Goal: Communication & Community: Share content

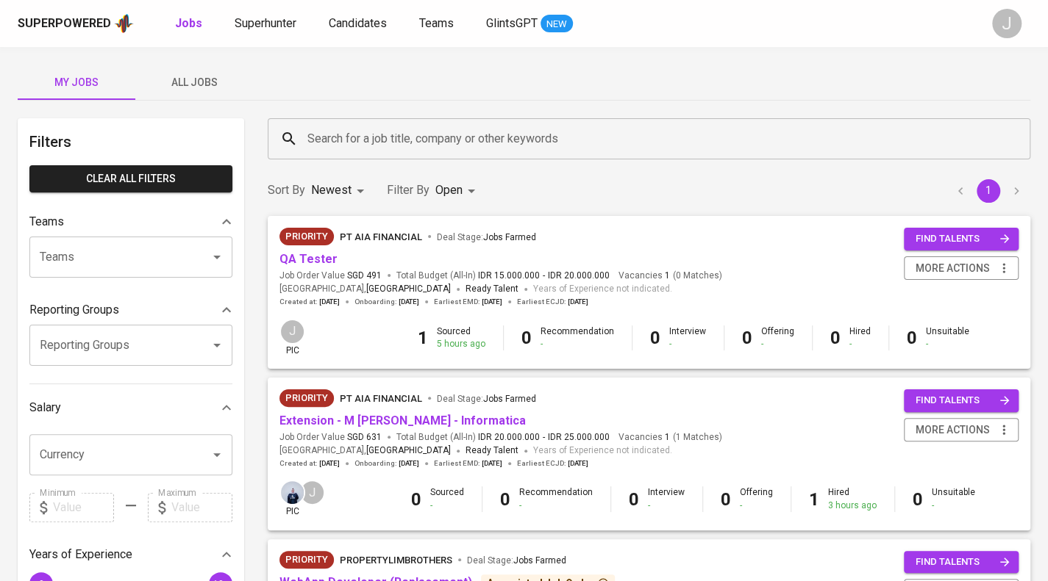
click at [196, 79] on span "All Jobs" at bounding box center [194, 83] width 100 height 18
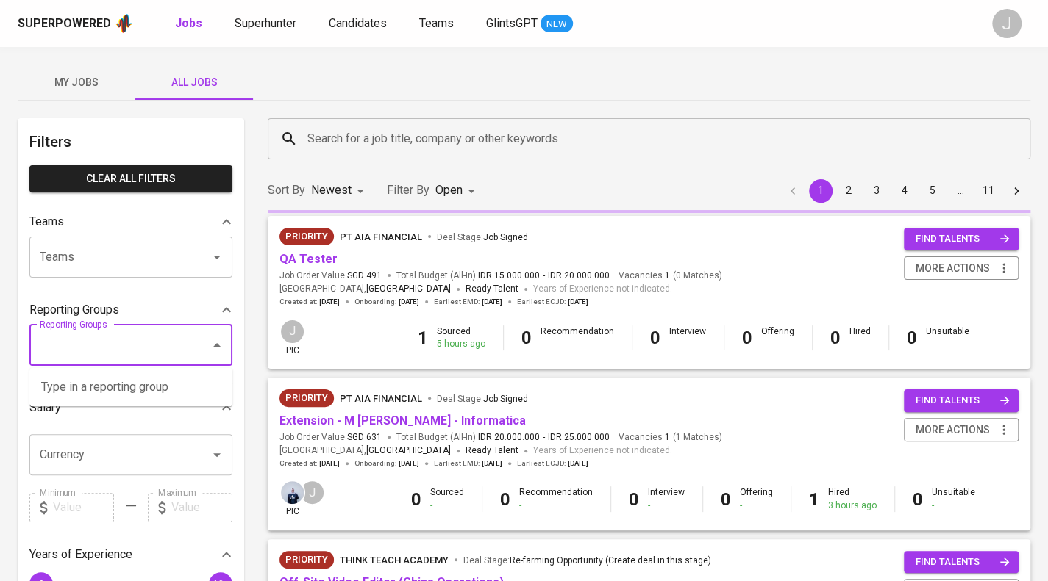
click at [91, 343] on input "Reporting Groups" at bounding box center [110, 346] width 148 height 28
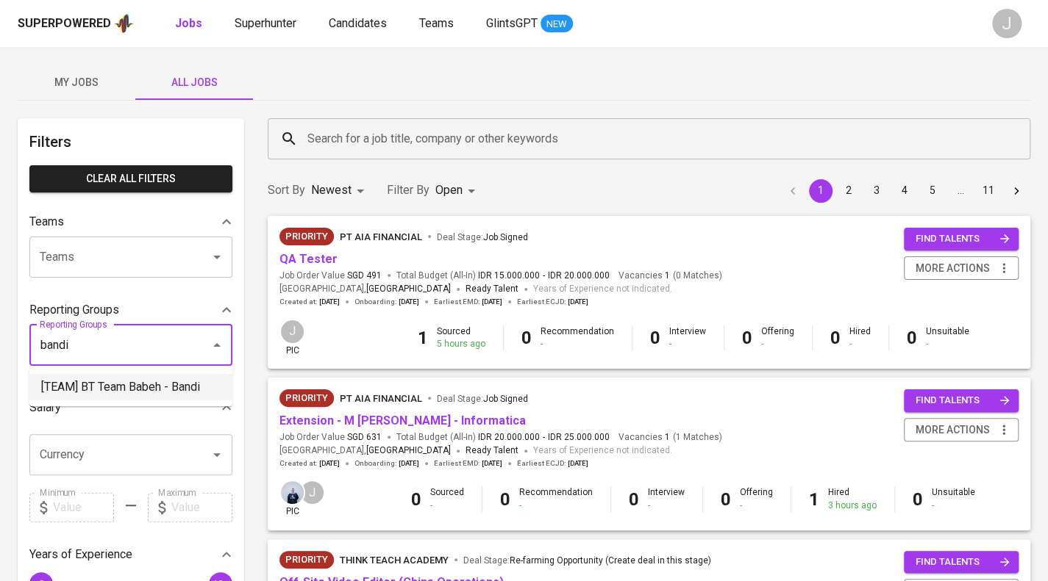
click at [97, 395] on li "[TEAM] BT Team Babeh - Bandi" at bounding box center [130, 387] width 203 height 26
type input "bandi"
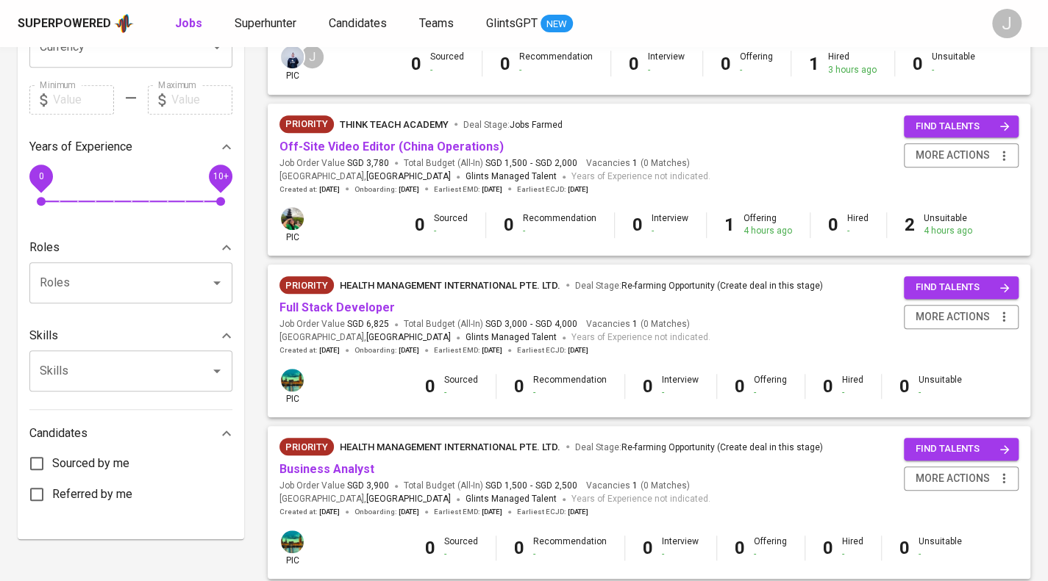
scroll to position [515, 0]
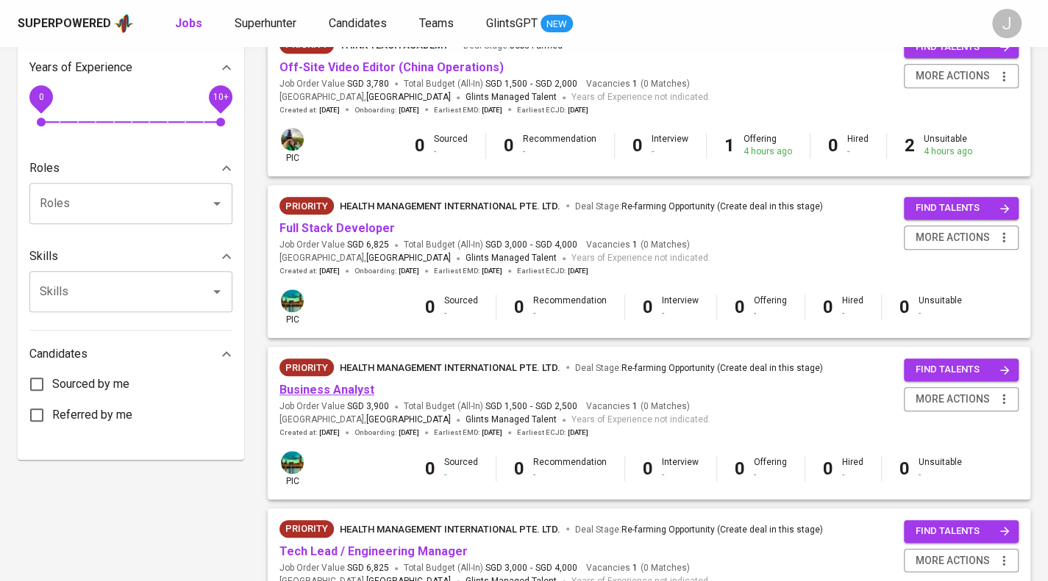
click at [331, 387] on link "Business Analyst" at bounding box center [326, 390] width 95 height 14
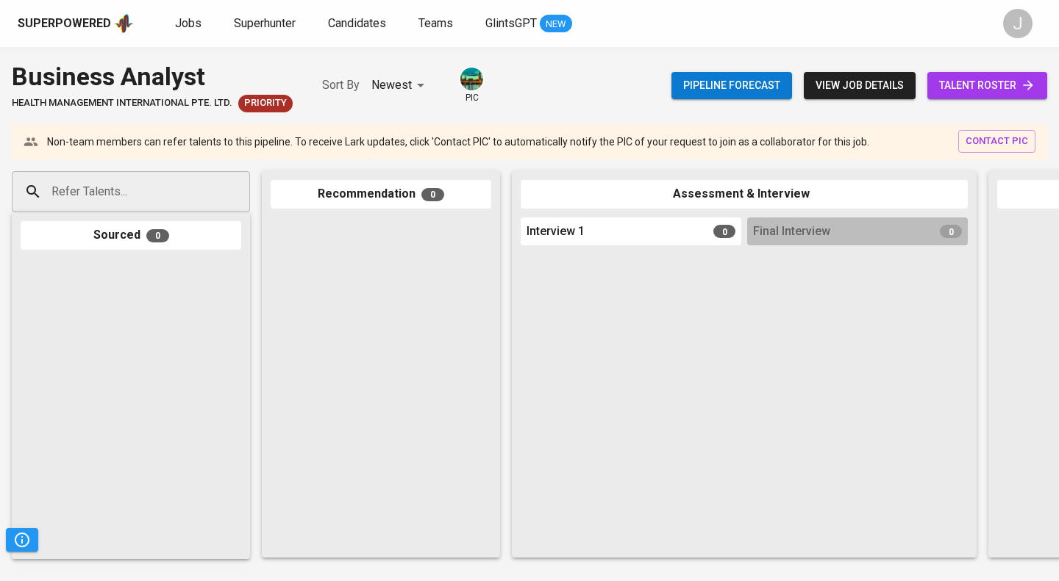
click at [983, 87] on span "talent roster" at bounding box center [987, 85] width 96 height 18
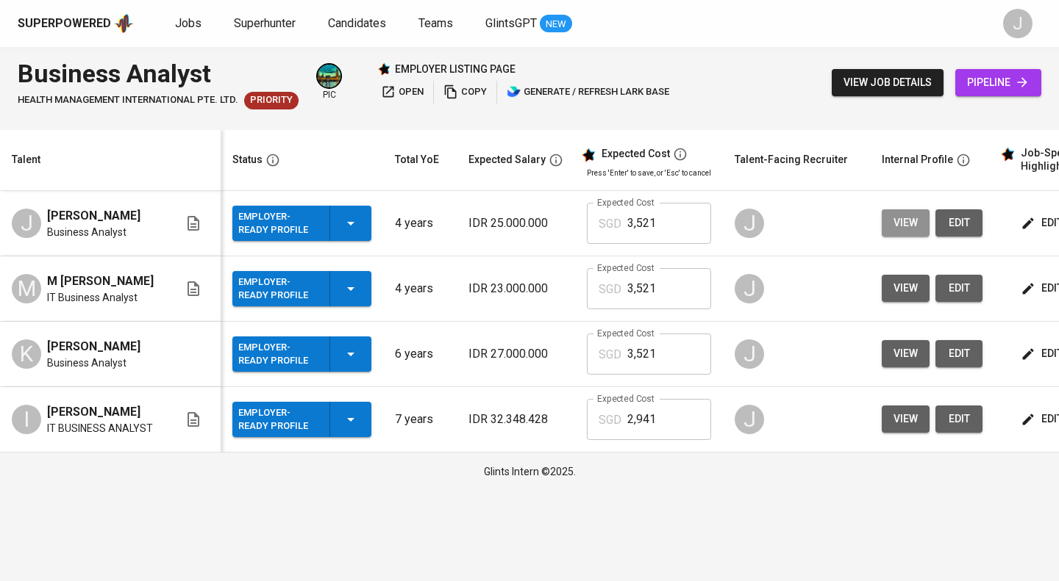
click at [897, 221] on span "view" at bounding box center [905, 223] width 24 height 18
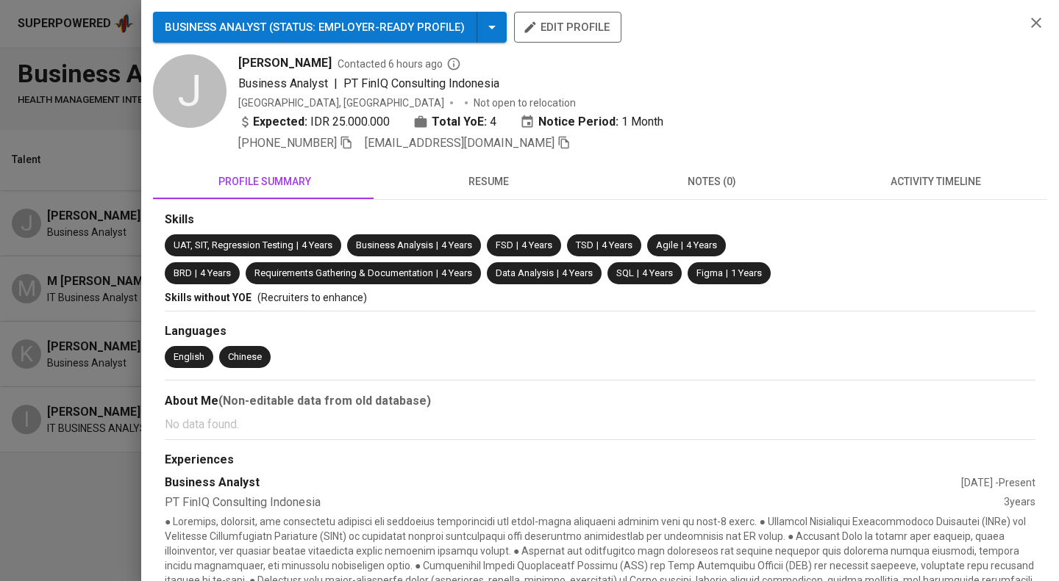
click at [559, 141] on icon "button" at bounding box center [564, 143] width 10 height 12
click at [65, 190] on div at bounding box center [529, 290] width 1059 height 581
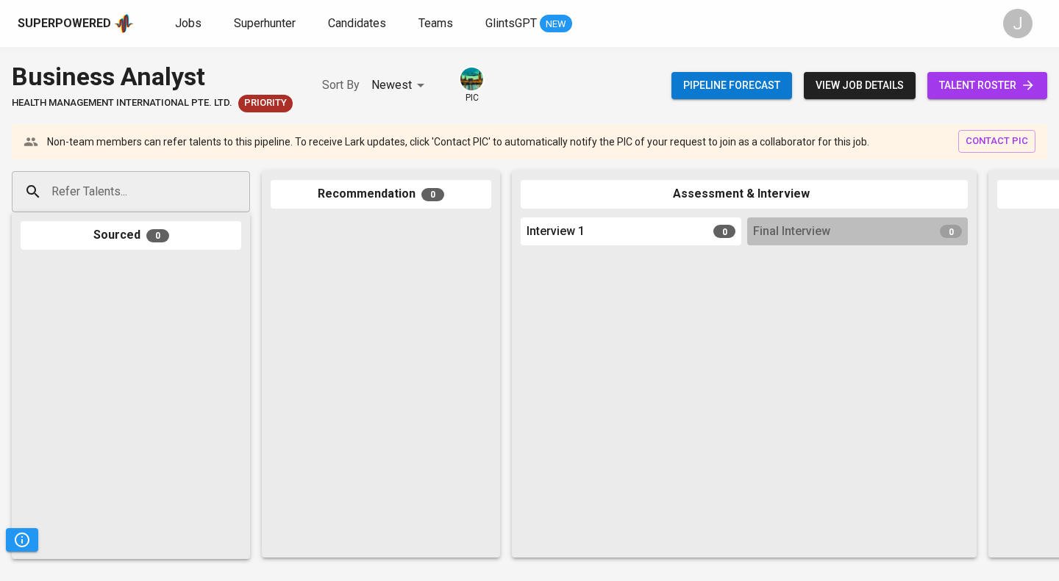
click at [147, 195] on input "Refer Talents..." at bounding box center [125, 192] width 154 height 28
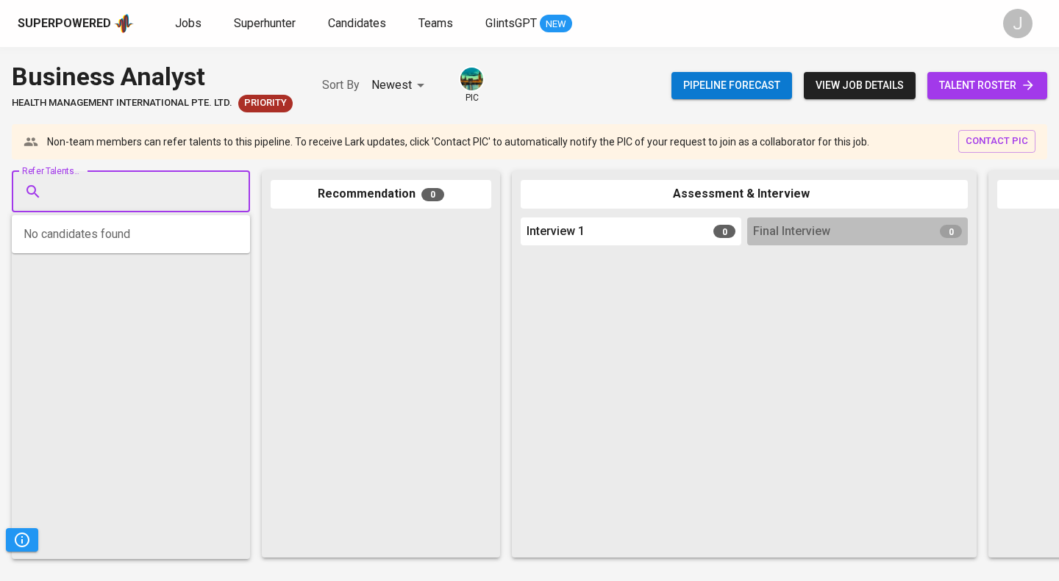
paste input "jamestjandra@gmail.com"
type input "jamestjandra@gmail.com"
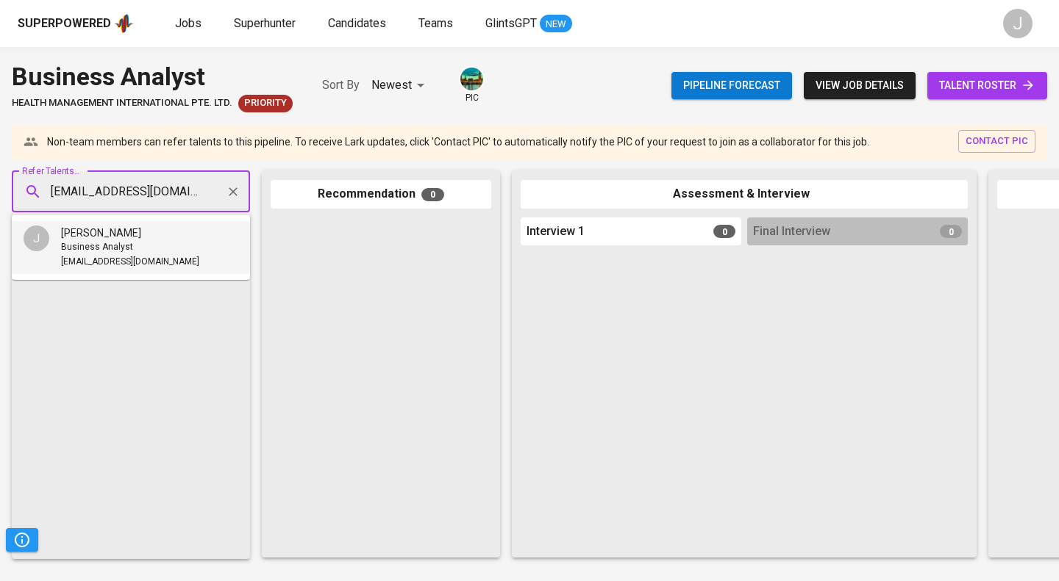
click at [147, 245] on div "Business Analyst" at bounding box center [130, 247] width 138 height 15
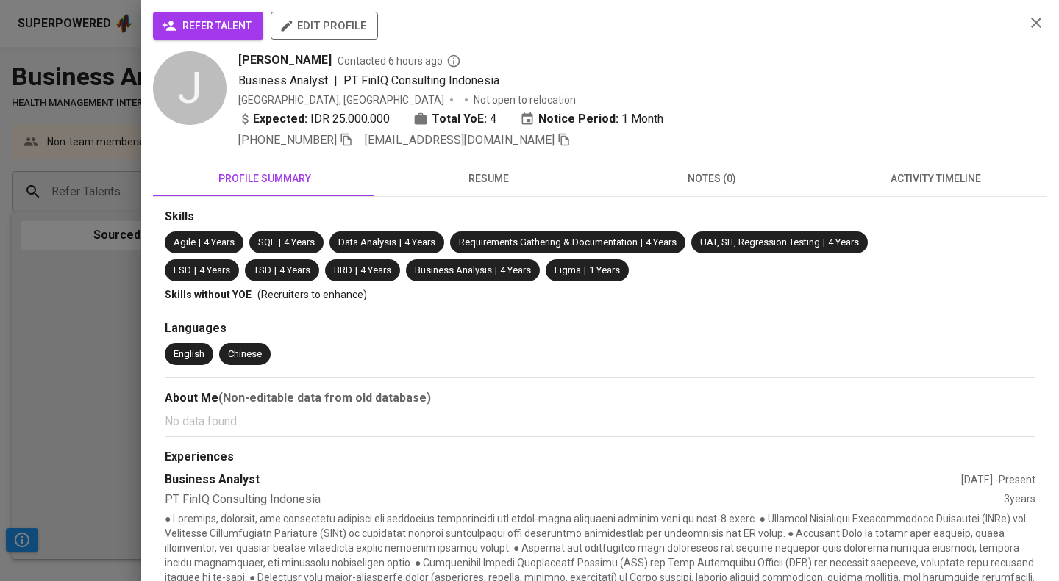
click at [242, 27] on span "refer talent" at bounding box center [208, 26] width 87 height 18
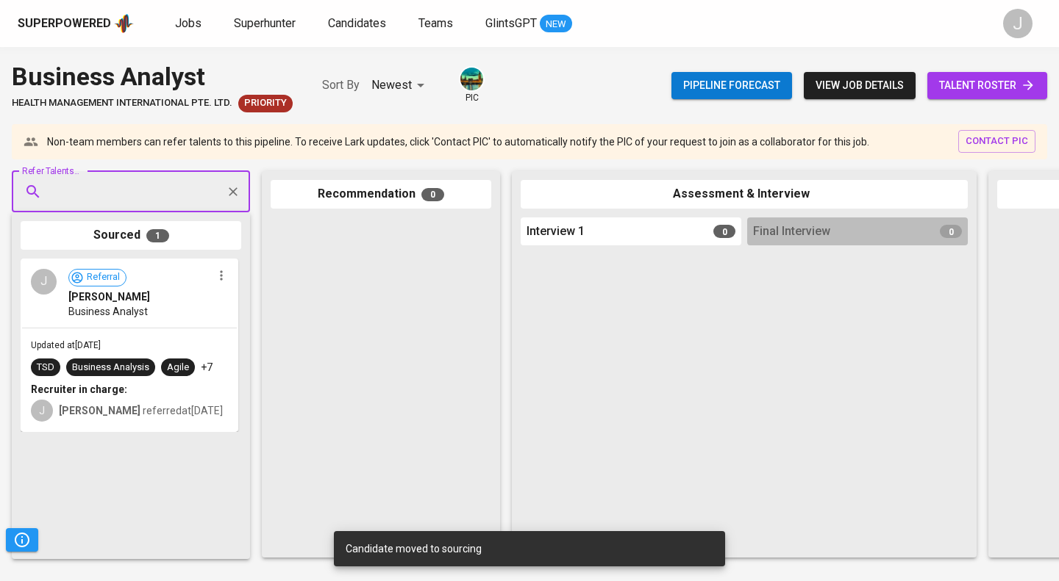
click at [1009, 83] on span "talent roster" at bounding box center [987, 85] width 96 height 18
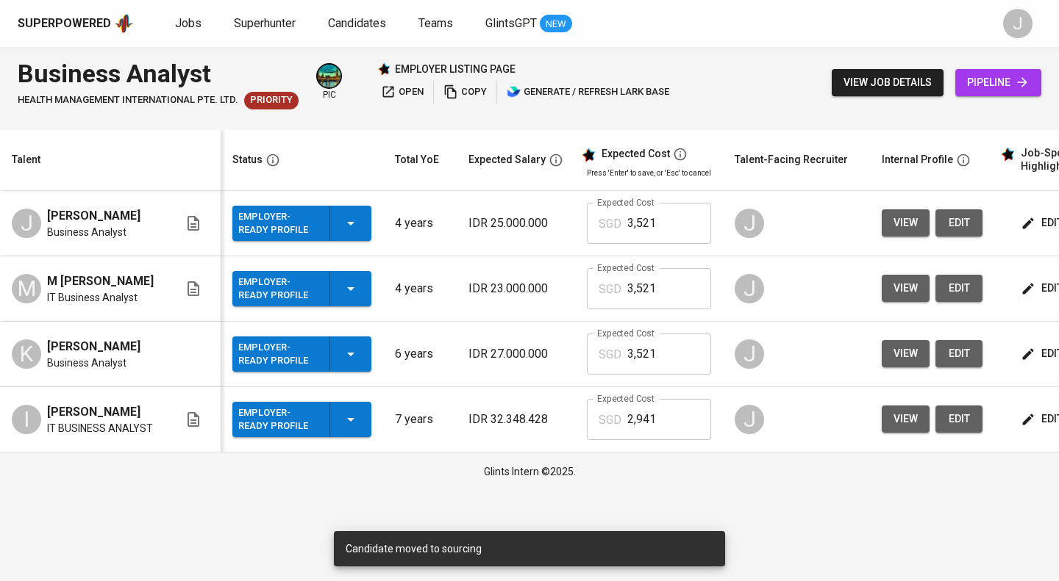
click at [916, 287] on button "view" at bounding box center [905, 288] width 48 height 27
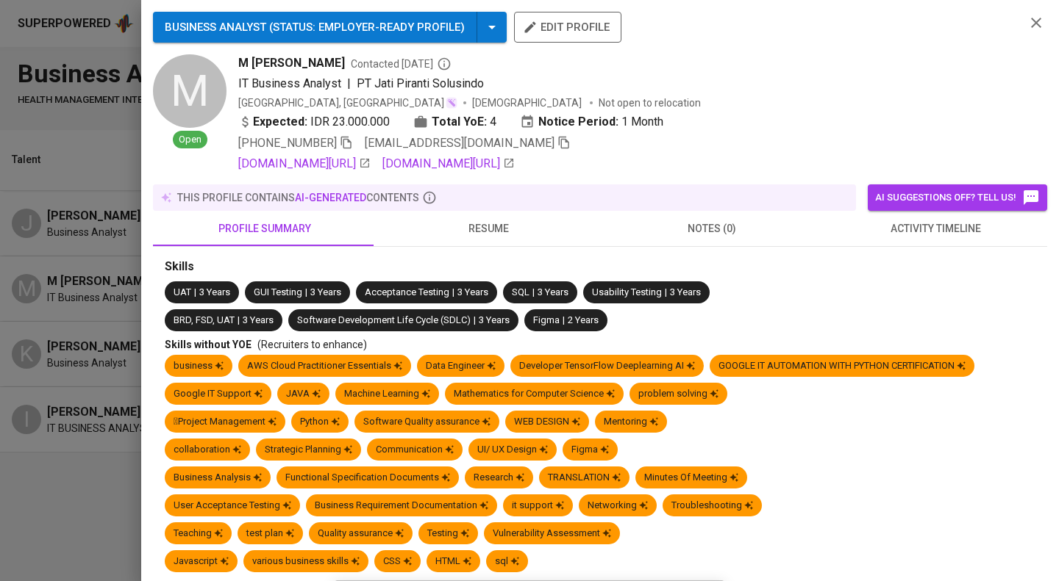
click at [557, 147] on icon "button" at bounding box center [563, 142] width 13 height 13
click at [46, 124] on div at bounding box center [529, 290] width 1059 height 581
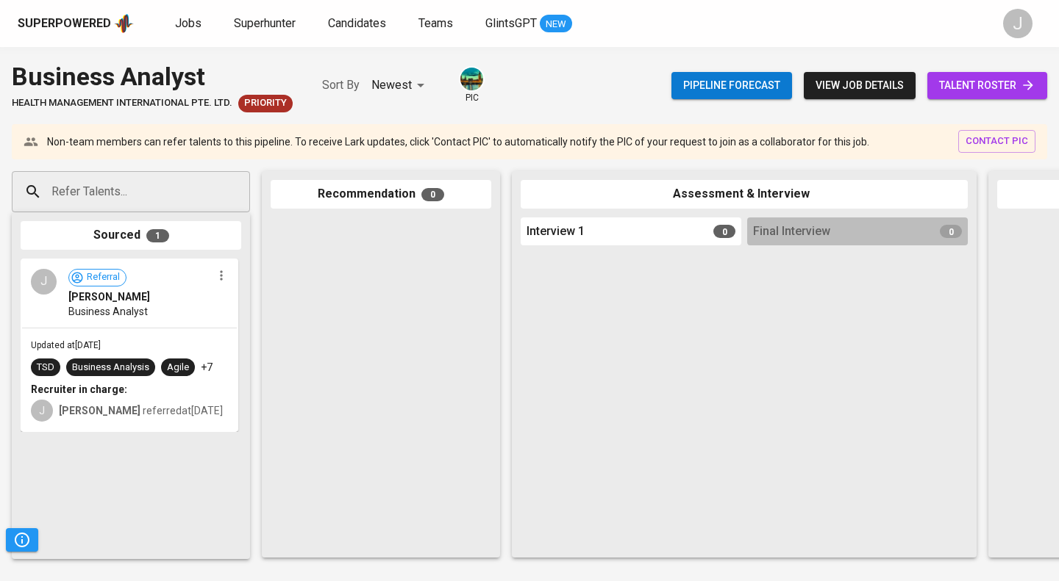
click at [107, 193] on input "Refer Talents..." at bounding box center [125, 192] width 154 height 28
paste input "mikhwanalifm@gmail.com"
type input "mikhwanalifm@gmail.com"
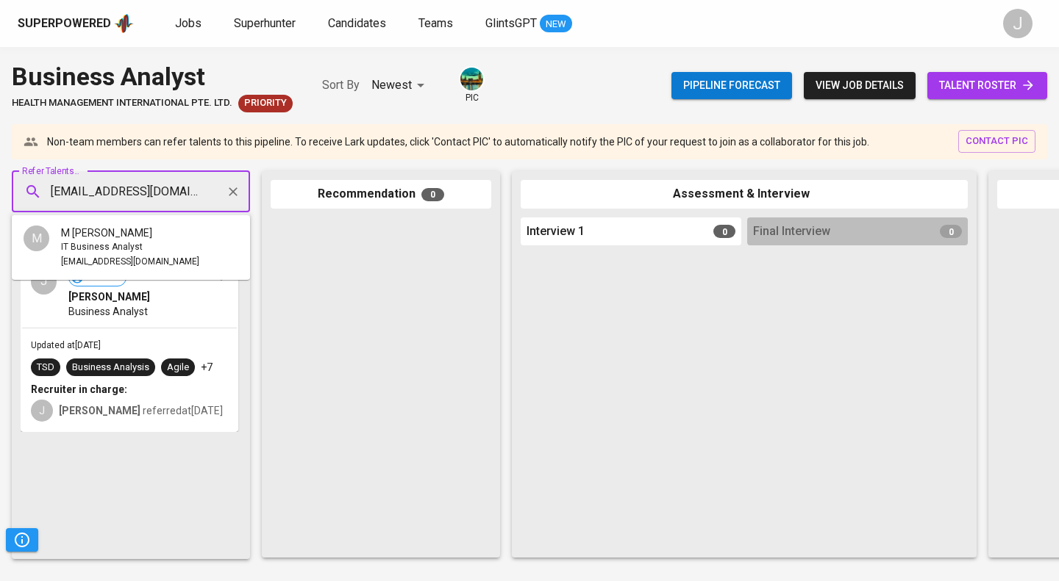
click at [146, 239] on div "M Ikhwan Alif M" at bounding box center [130, 233] width 138 height 15
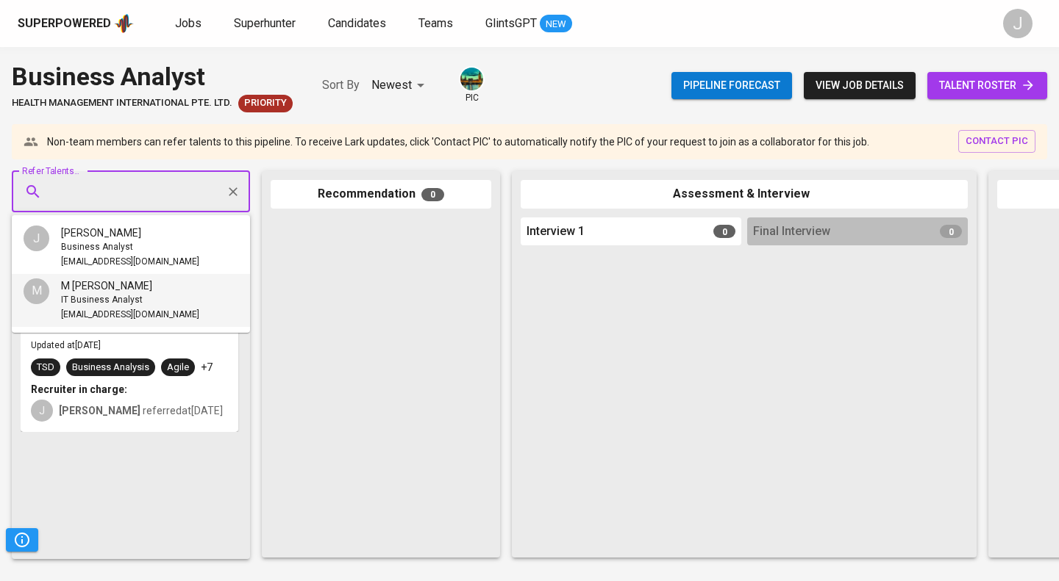
click at [112, 192] on input "Refer Talents..." at bounding box center [125, 192] width 154 height 28
paste input "mikhwanalifm@gmail.com"
type input "mikhwanalifm@gmail.com"
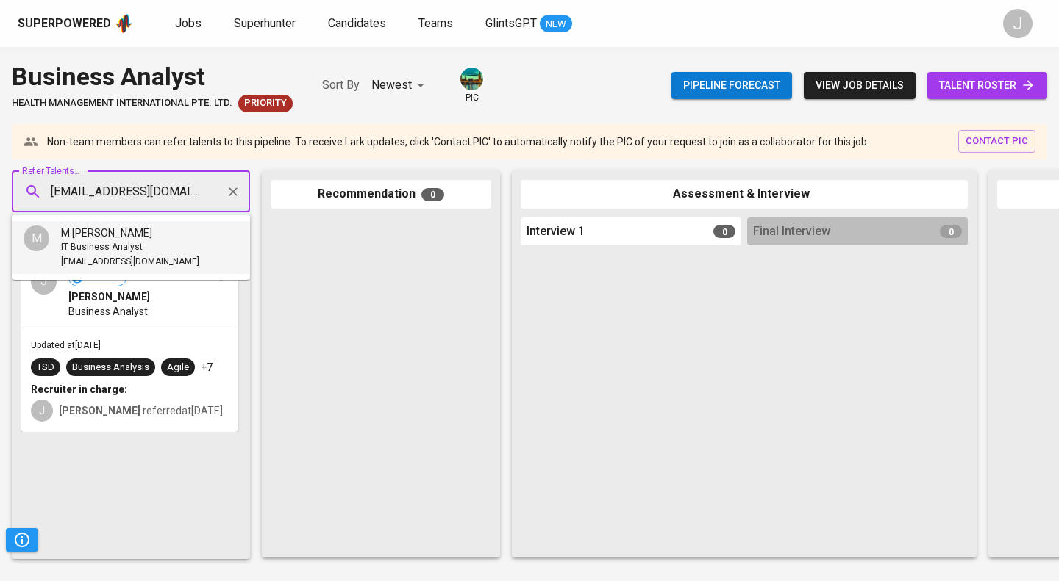
click at [129, 251] on span "IT Business Analyst" at bounding box center [102, 247] width 82 height 15
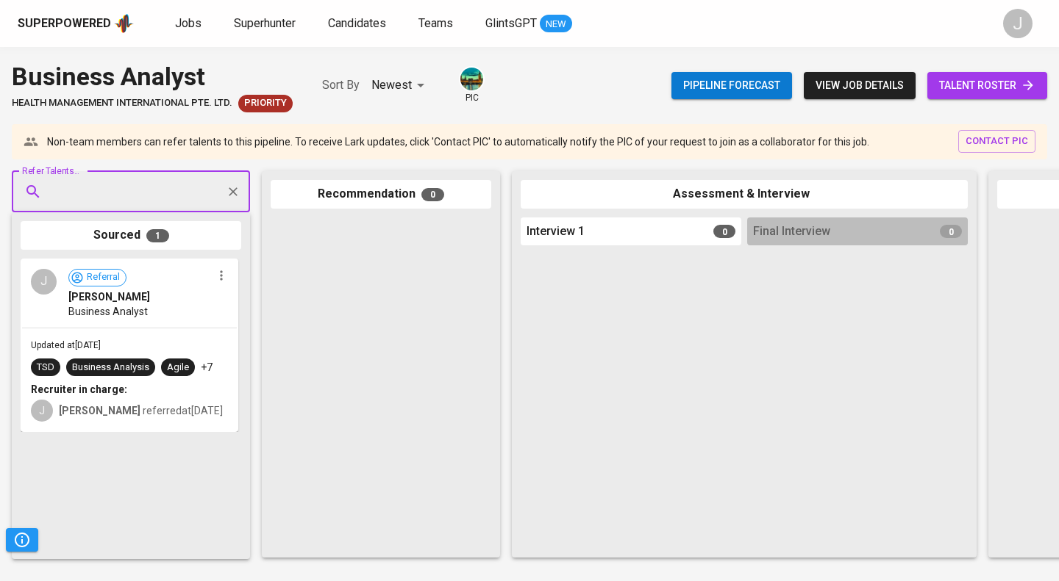
click at [960, 82] on span "talent roster" at bounding box center [987, 85] width 96 height 18
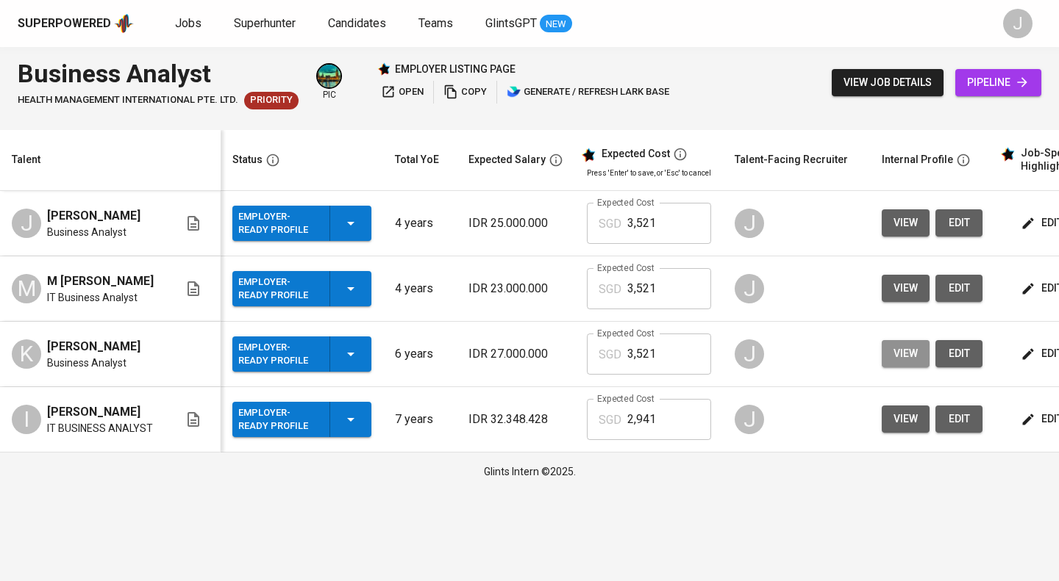
click at [907, 346] on span "view" at bounding box center [905, 354] width 24 height 18
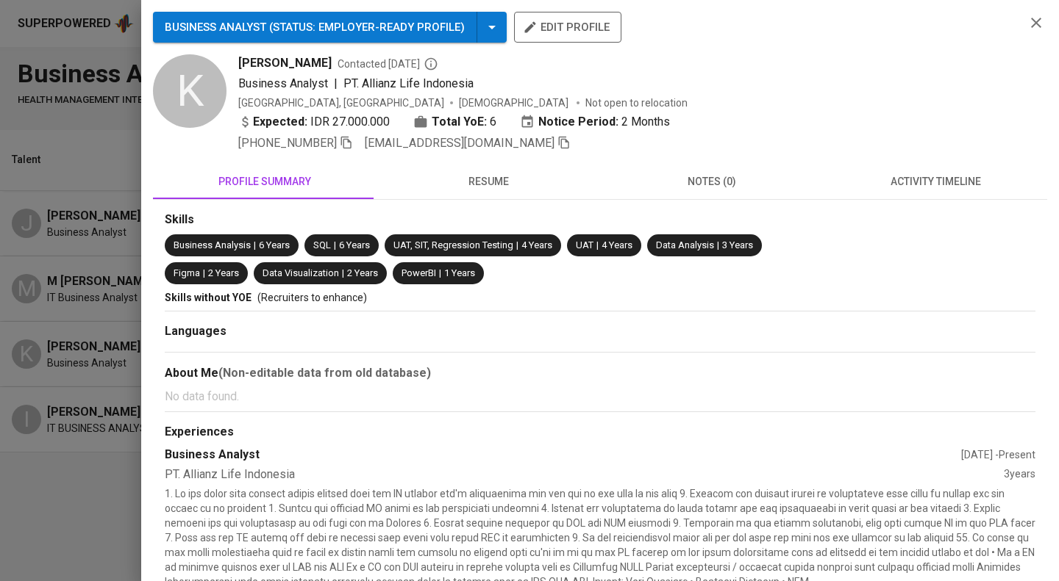
click at [506, 151] on span "kevinleo_10@yahoo.com" at bounding box center [468, 144] width 206 height 18
click at [559, 141] on icon "button" at bounding box center [564, 143] width 10 height 12
click at [0, 104] on div at bounding box center [529, 290] width 1059 height 581
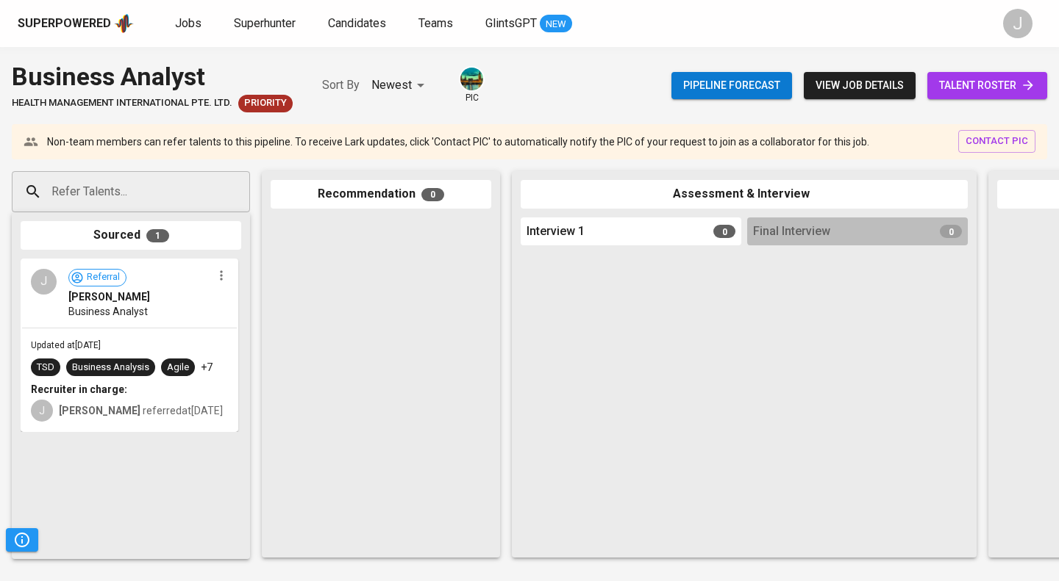
click at [139, 187] on input "Refer Talents..." at bounding box center [125, 192] width 154 height 28
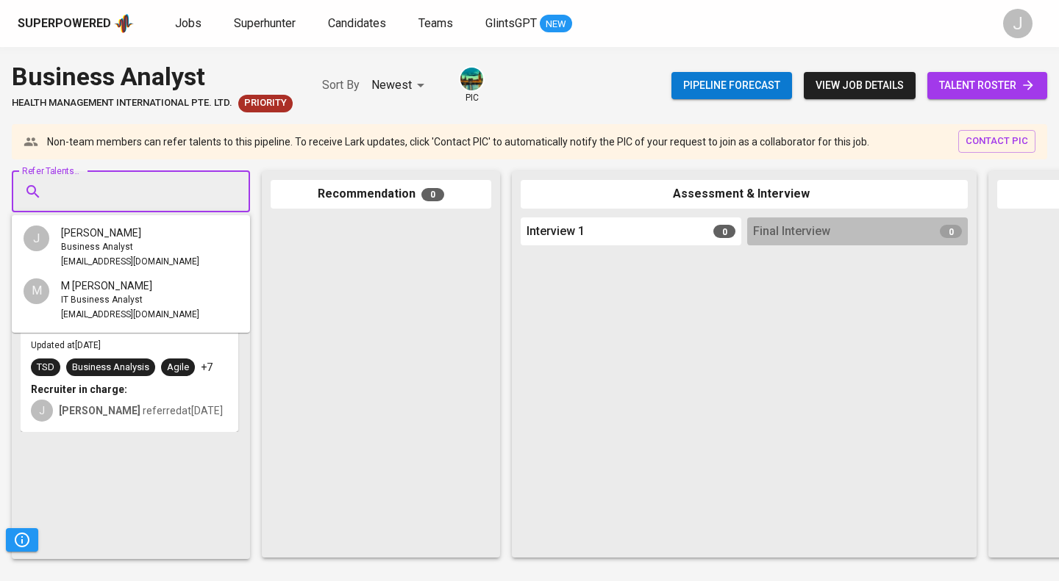
paste input "kevinleo_10@yahoo.com"
type input "kevinleo_10@yahoo.com"
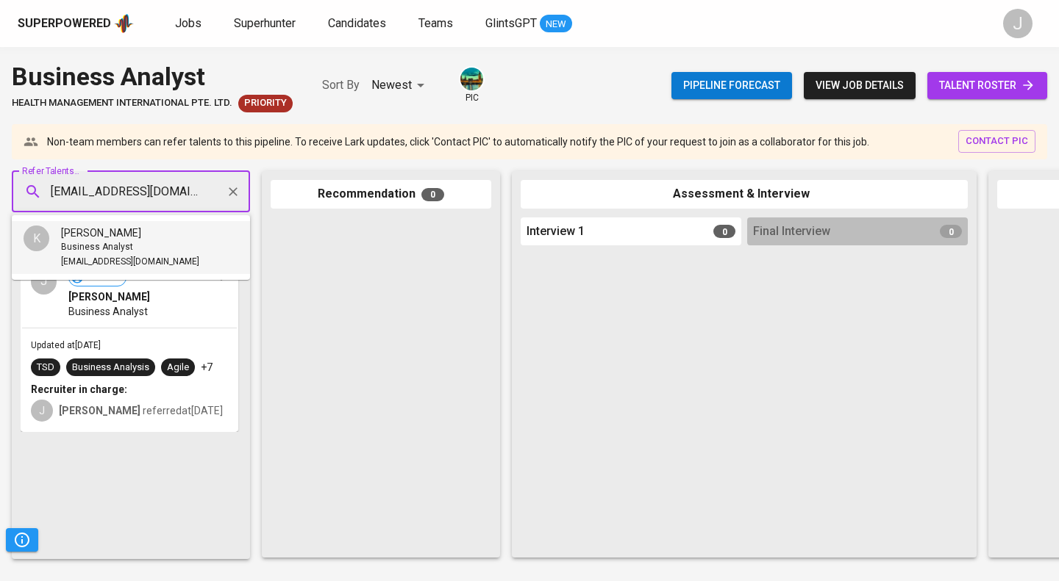
click at [168, 235] on li "K Kevin Leonard Business Analyst kevinleo_10@yahoo.com" at bounding box center [131, 247] width 238 height 53
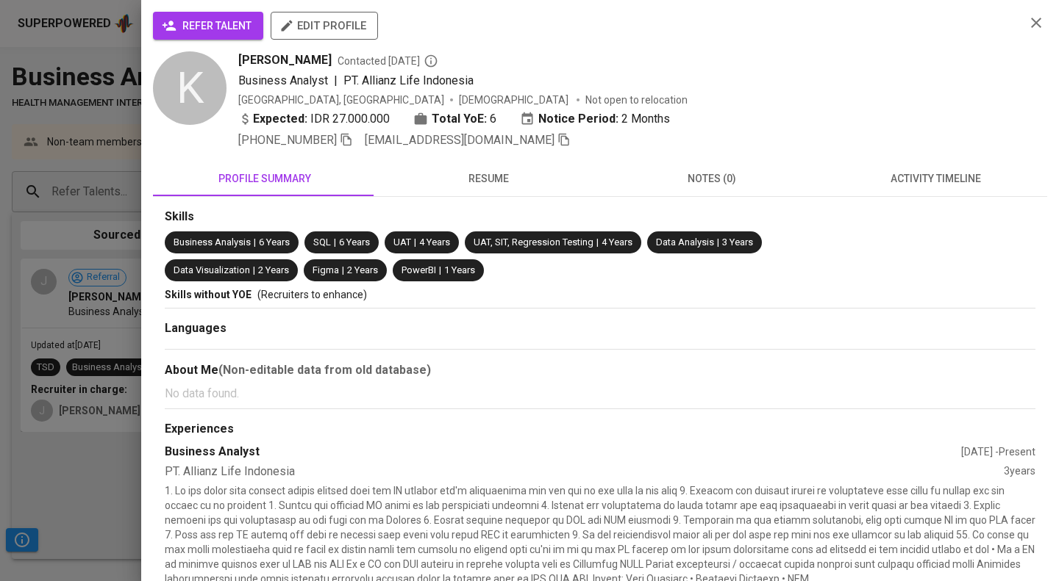
click at [212, 27] on span "refer talent" at bounding box center [208, 26] width 87 height 18
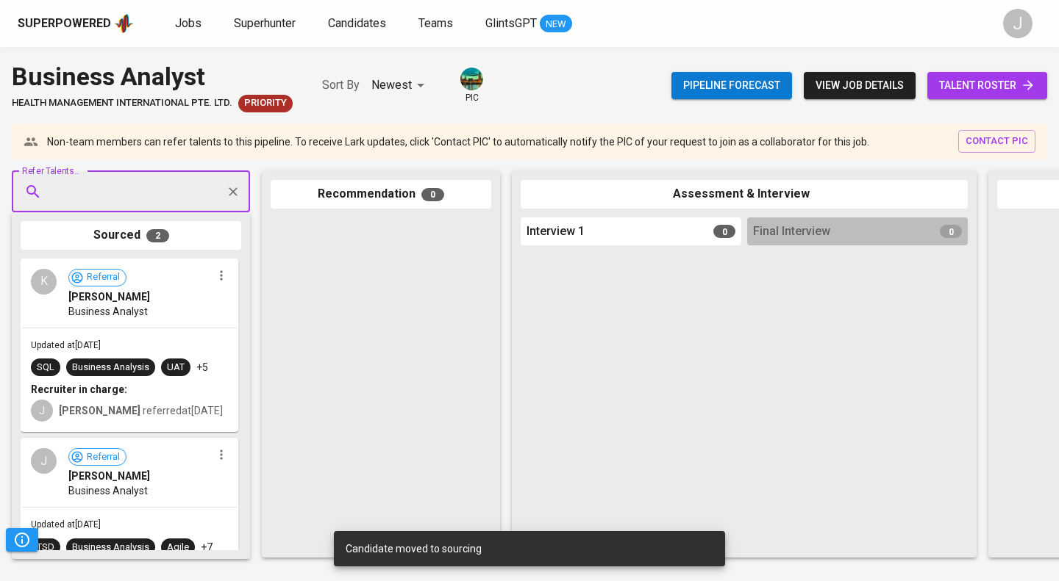
click at [989, 90] on span "talent roster" at bounding box center [987, 85] width 96 height 18
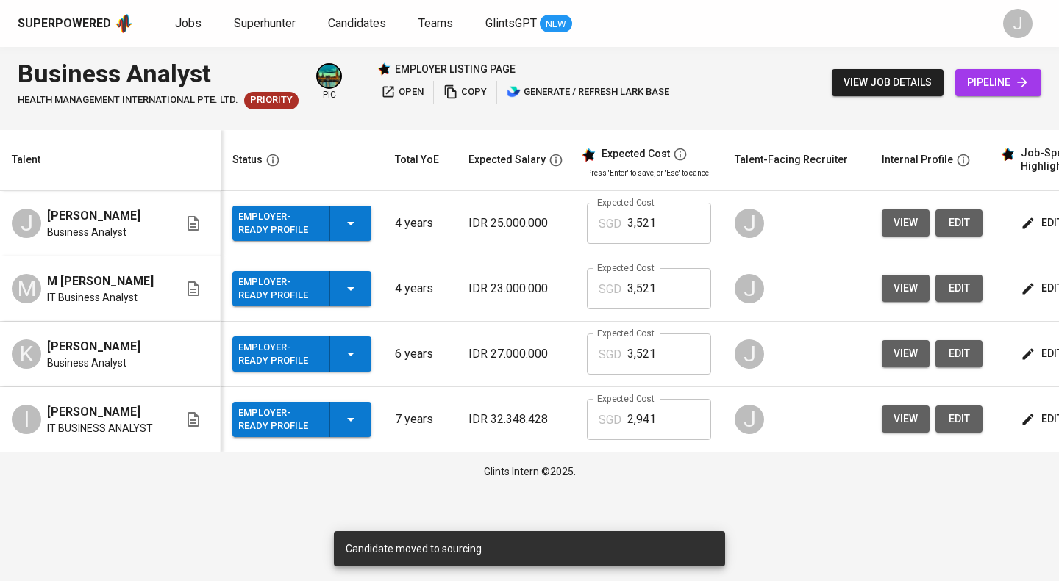
click at [901, 415] on span "view" at bounding box center [905, 419] width 24 height 18
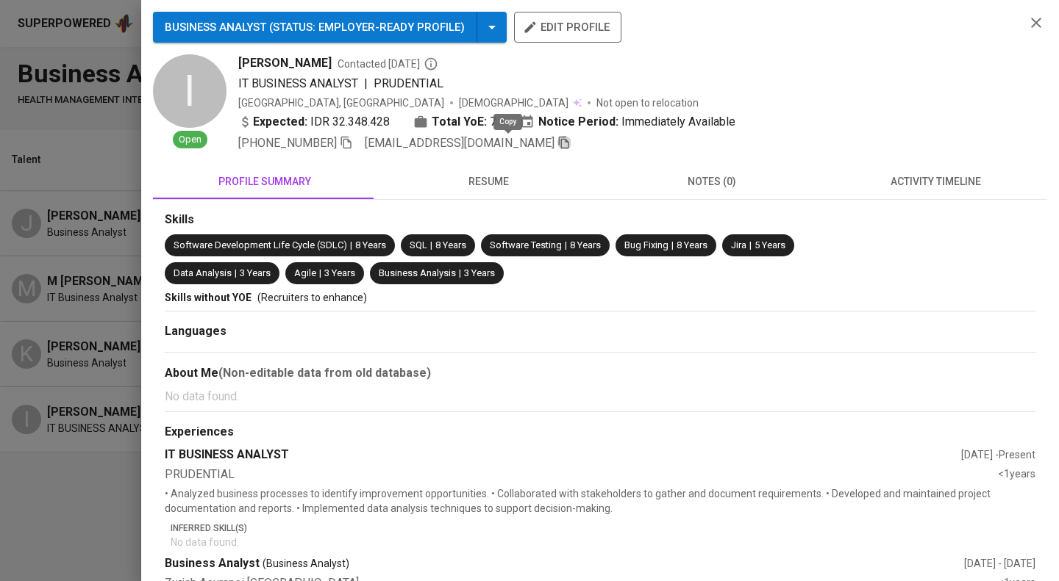
click at [557, 143] on icon "button" at bounding box center [563, 142] width 13 height 13
click at [113, 58] on div at bounding box center [529, 290] width 1059 height 581
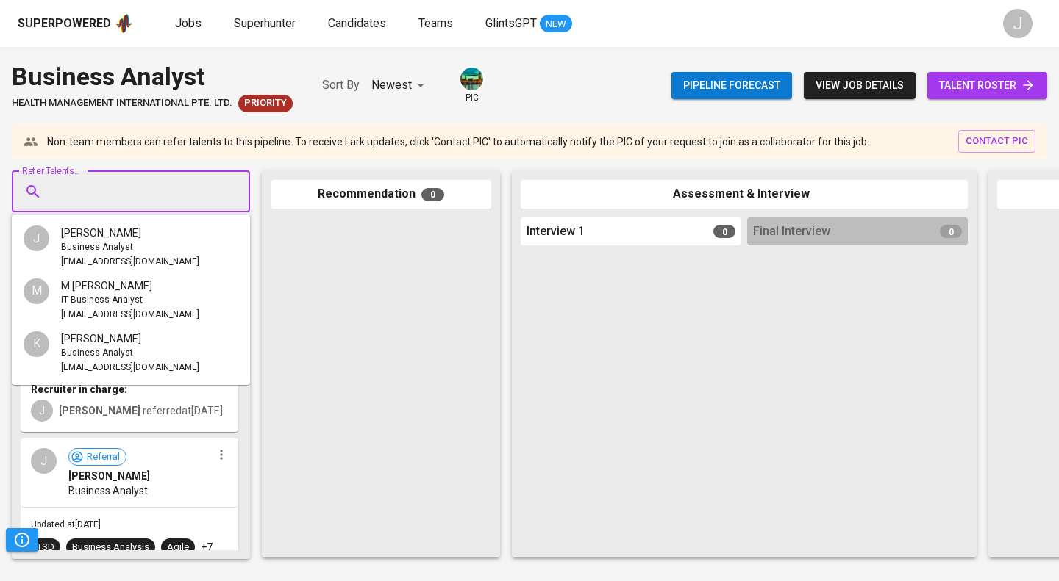
click at [79, 201] on input "Refer Talents..." at bounding box center [125, 192] width 154 height 28
paste input "ibnurafeylito@gmail.com"
type input "ibnurafeylito@gmail.com"
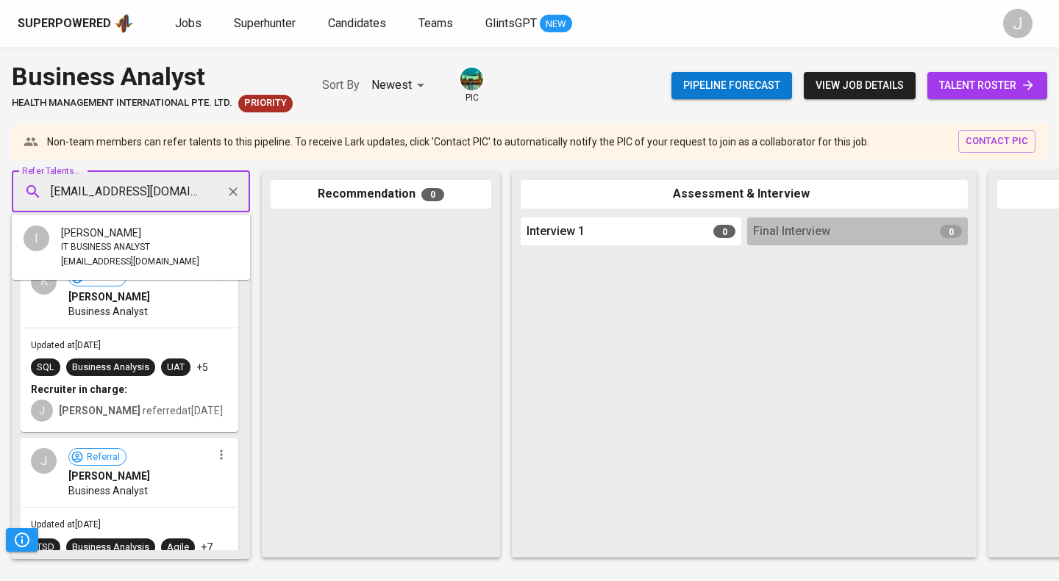
click at [148, 245] on span "IT BUSINESS ANALYST" at bounding box center [105, 247] width 89 height 15
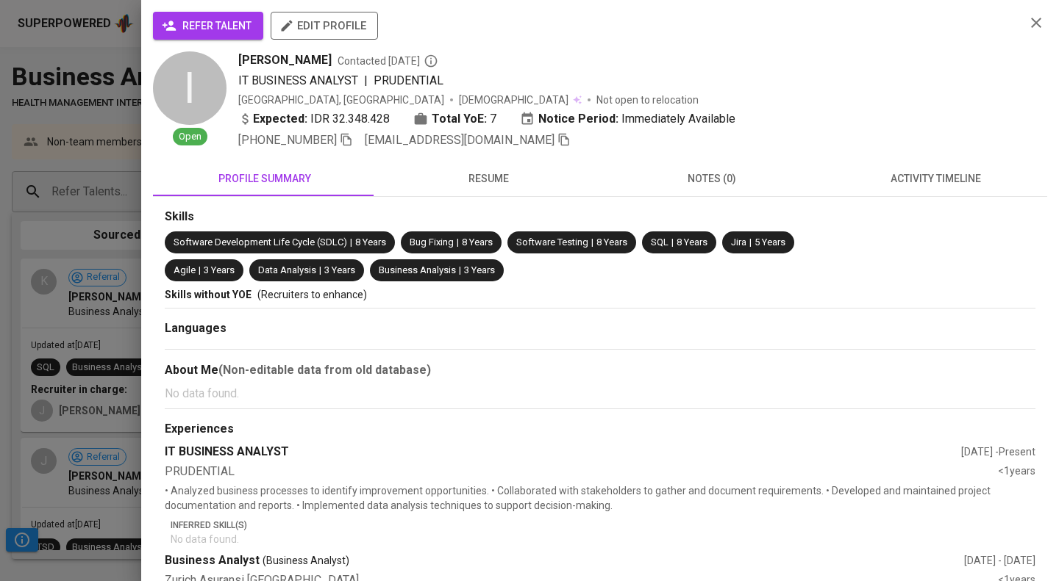
click at [175, 21] on icon "button" at bounding box center [169, 25] width 15 height 15
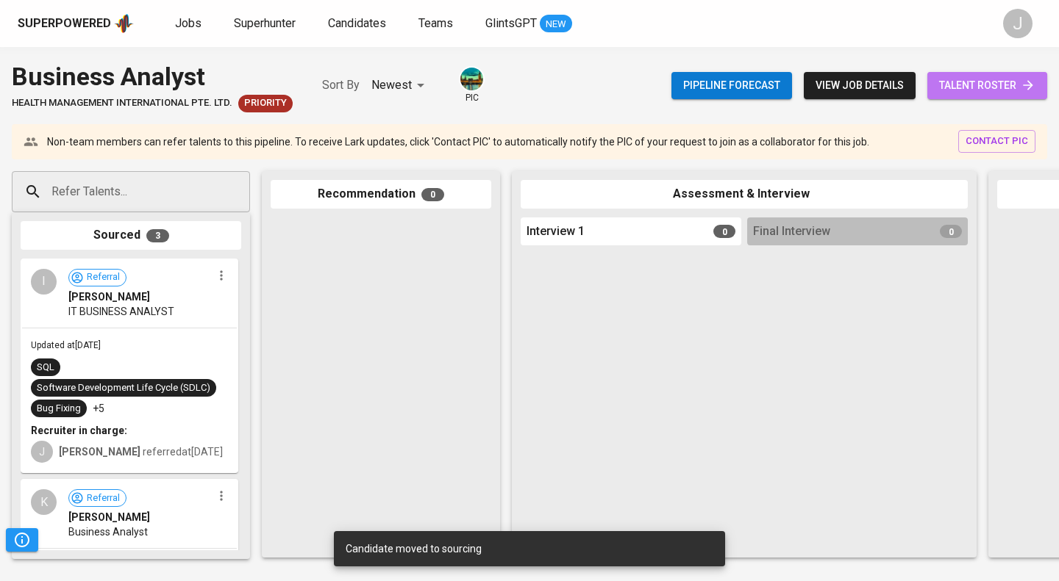
click at [989, 85] on span "talent roster" at bounding box center [987, 85] width 96 height 18
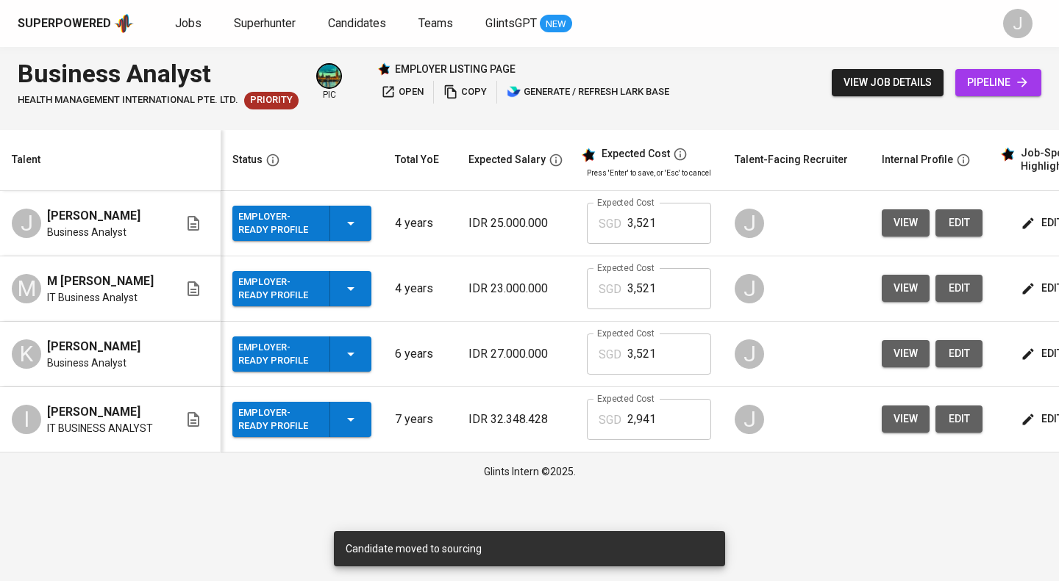
click at [908, 223] on span "view" at bounding box center [905, 223] width 24 height 18
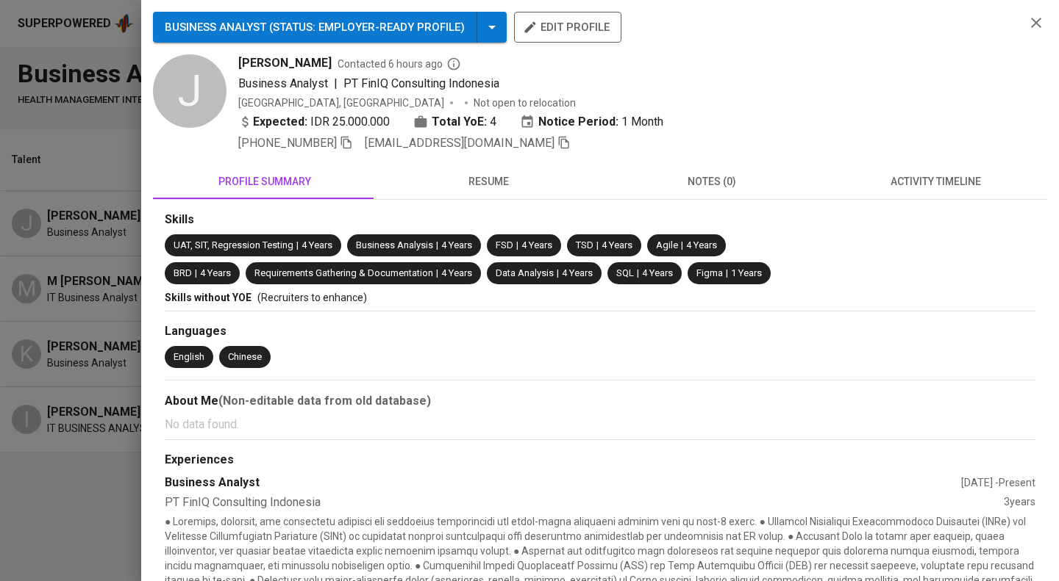
click at [99, 186] on div at bounding box center [529, 290] width 1059 height 581
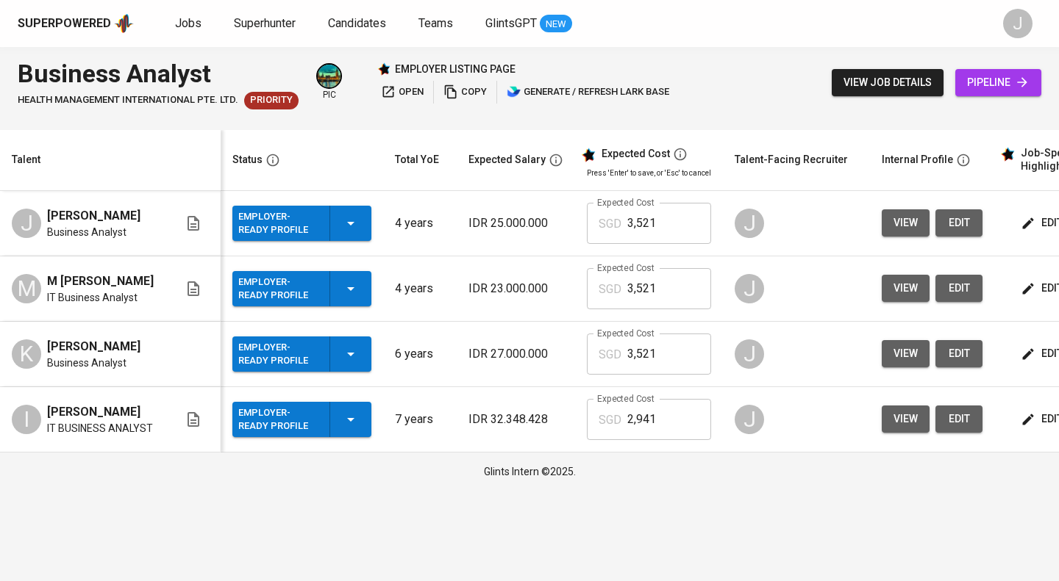
click at [914, 287] on button "view" at bounding box center [905, 288] width 48 height 27
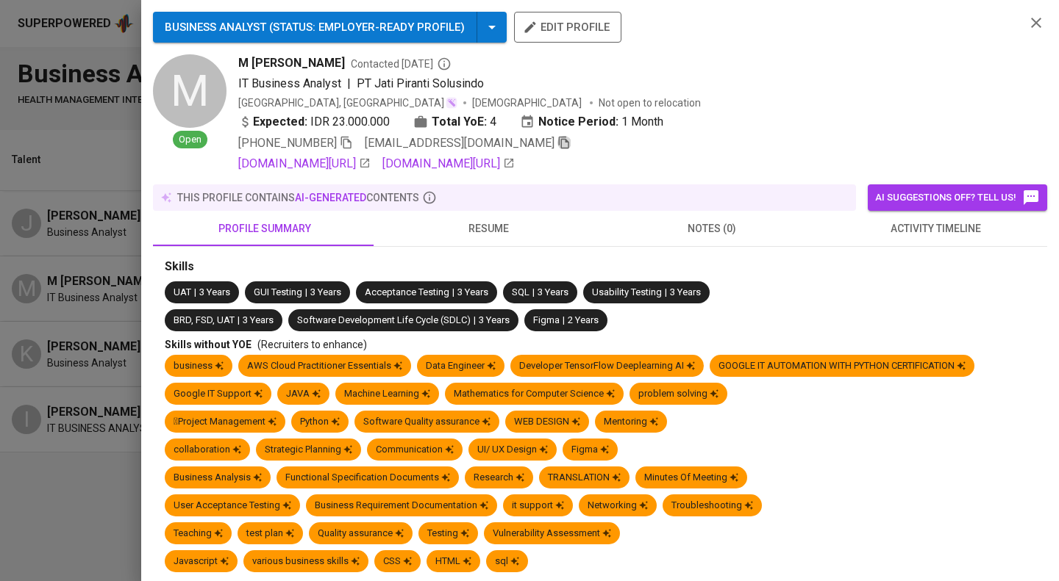
click at [557, 145] on icon "button" at bounding box center [563, 142] width 13 height 13
click at [44, 134] on div at bounding box center [529, 290] width 1059 height 581
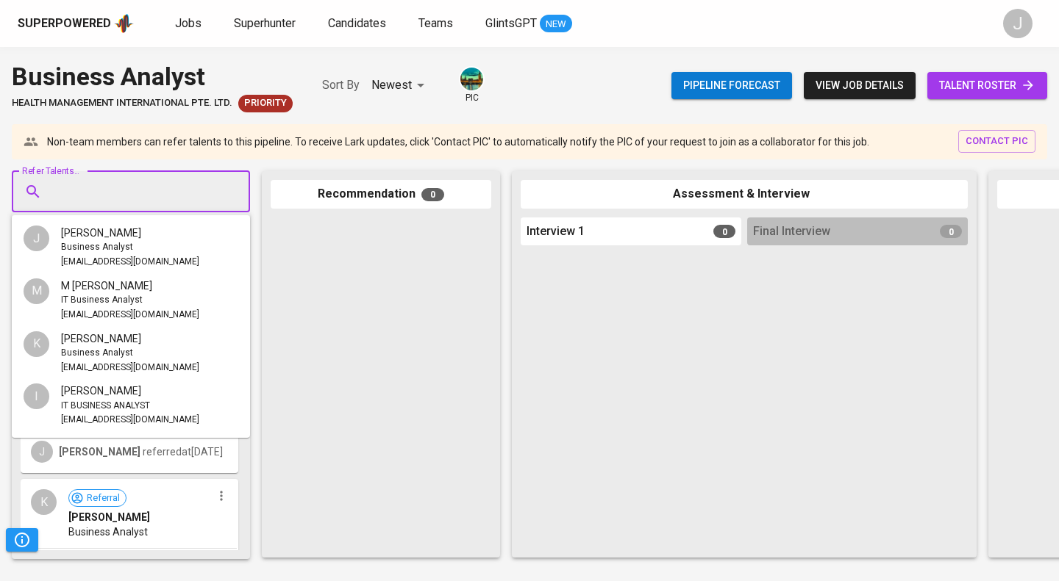
click at [147, 189] on input "Refer Talents..." at bounding box center [125, 192] width 154 height 28
paste input "mikhwanalifm@gmail.com"
type input "mikhwanalifm@gmail.com"
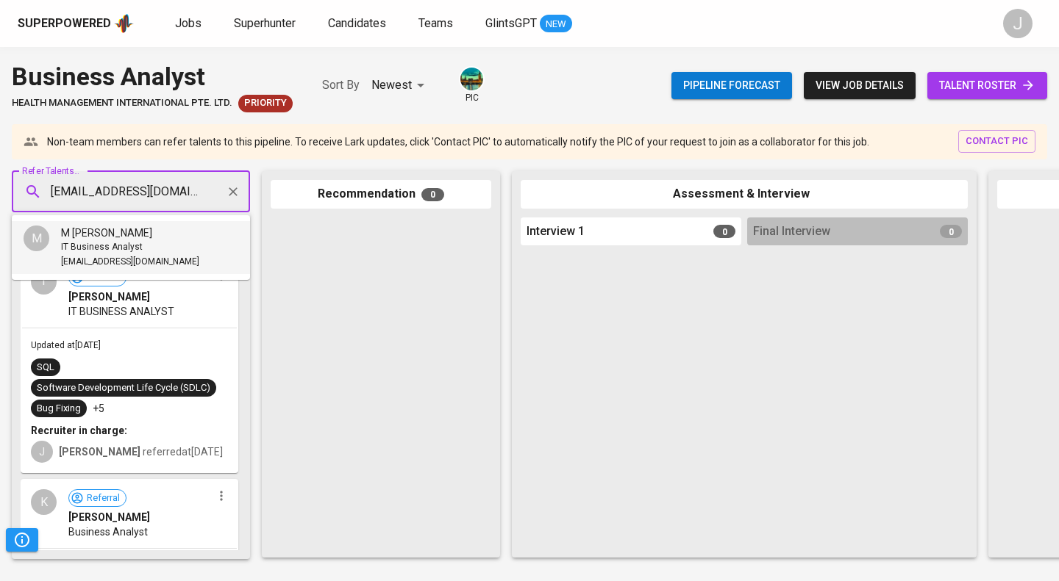
click at [164, 238] on div "M Ikhwan Alif M" at bounding box center [130, 233] width 138 height 15
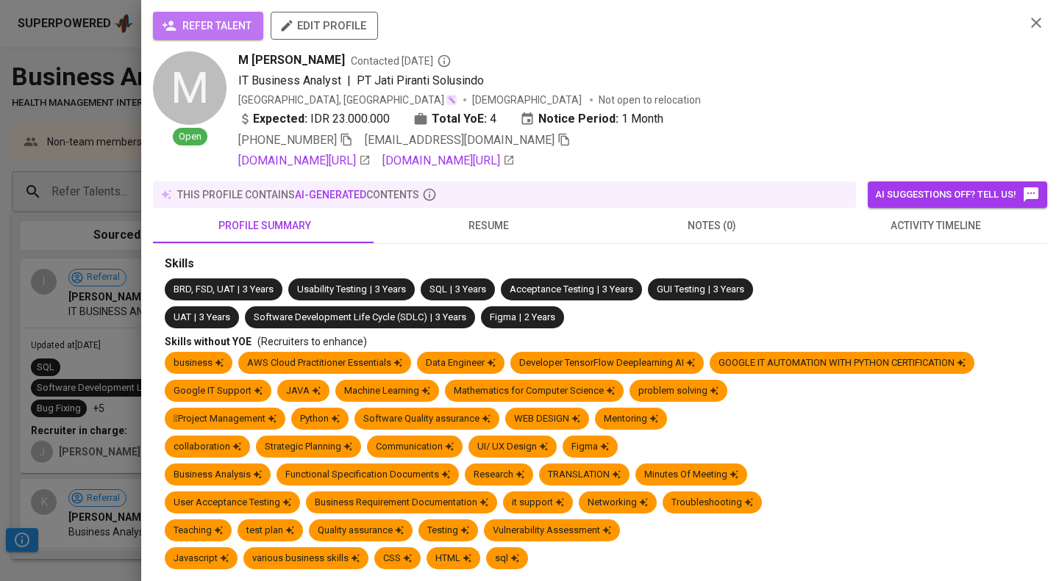
click at [228, 19] on span "refer talent" at bounding box center [208, 26] width 87 height 18
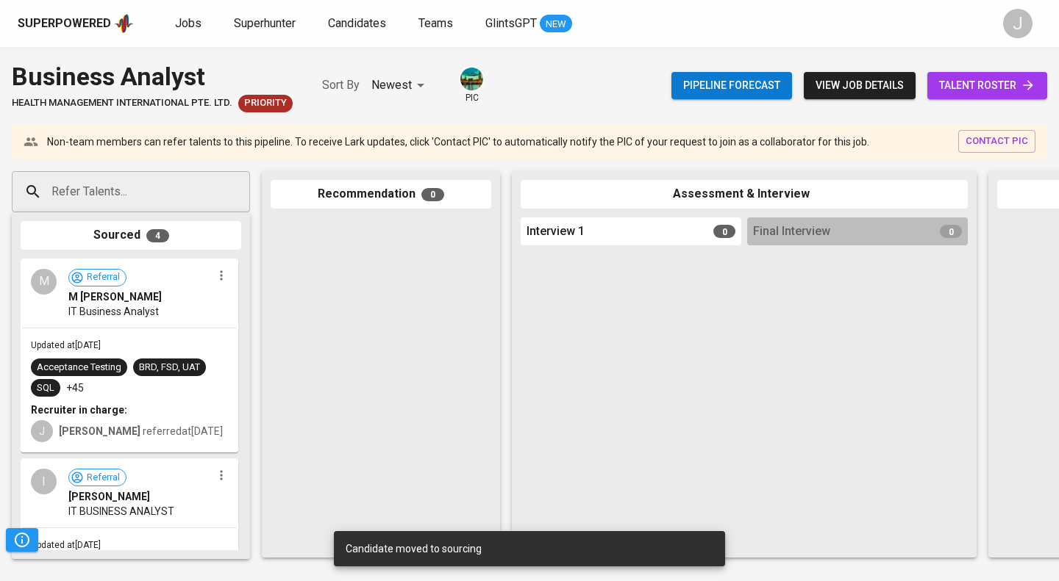
drag, startPoint x: 124, startPoint y: 290, endPoint x: 317, endPoint y: 291, distance: 192.6
click at [317, 291] on div "Refer Talents... Refer Talents... Sourced 4 M Referral M Ikhwan Alif M IT Busin…" at bounding box center [875, 365] width 1750 height 410
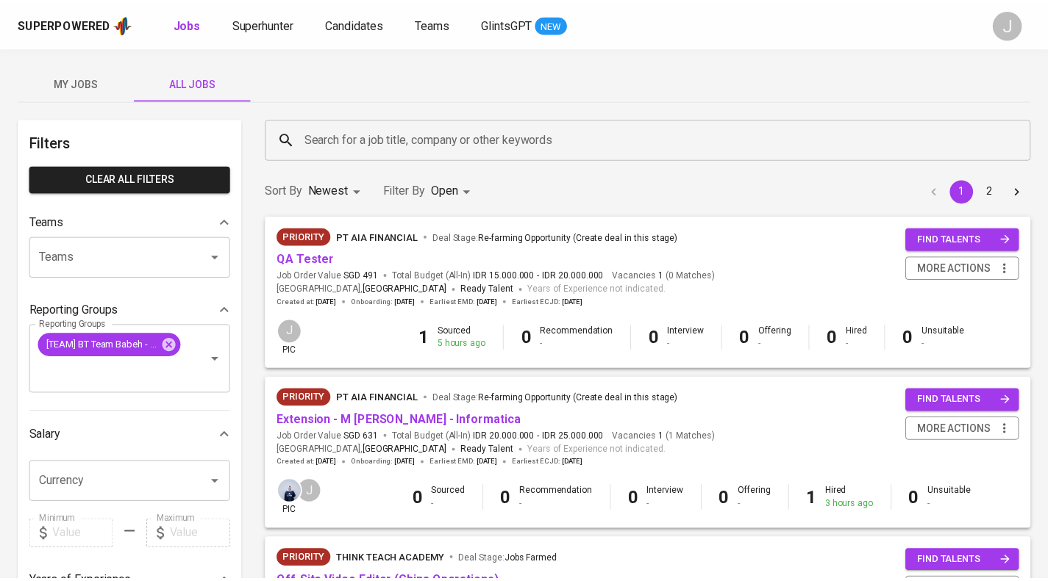
scroll to position [449, 0]
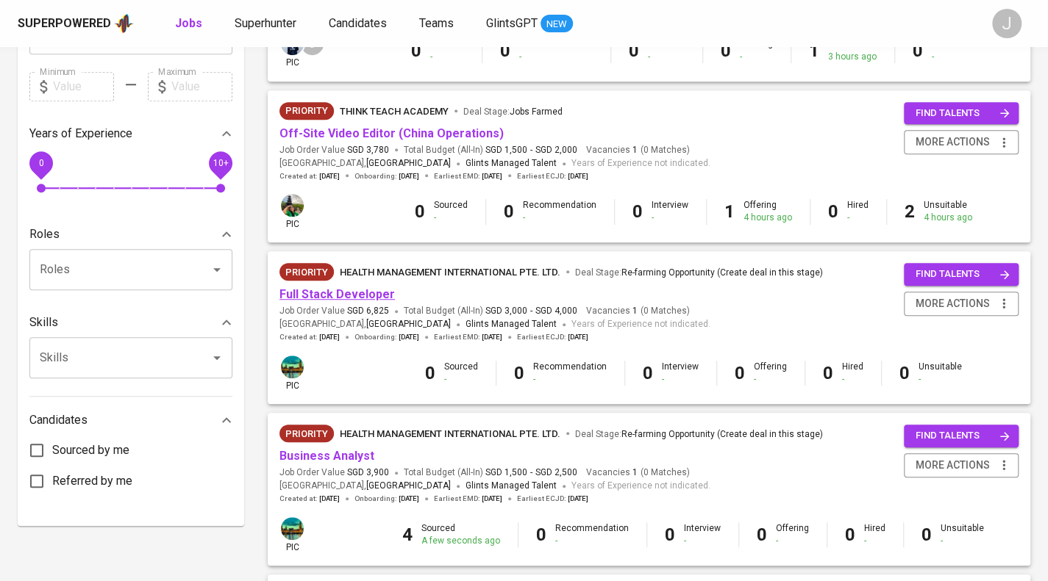
click at [373, 294] on link "Full Stack Developer" at bounding box center [336, 294] width 115 height 14
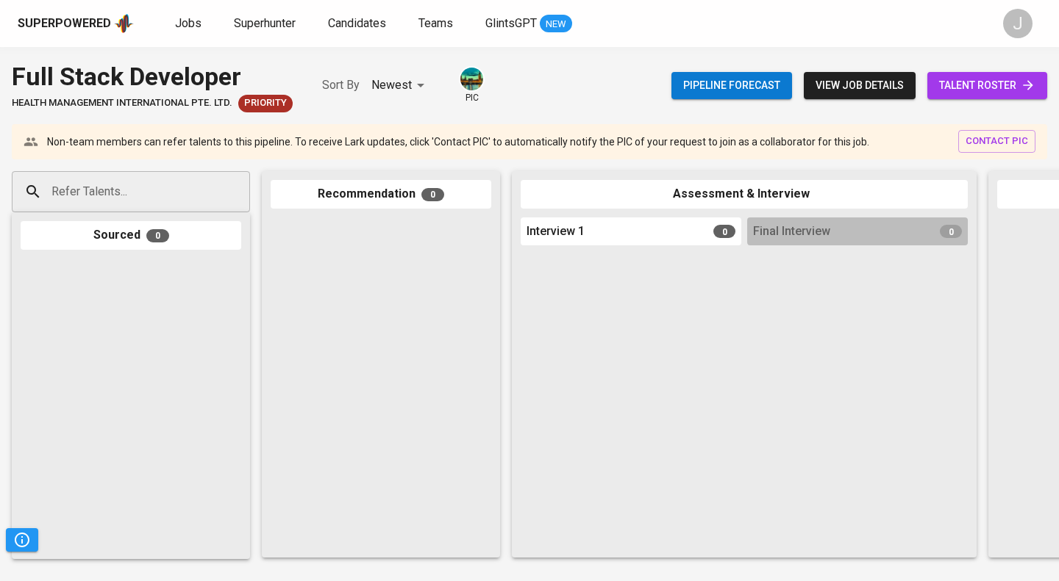
click at [1011, 92] on span "talent roster" at bounding box center [987, 85] width 96 height 18
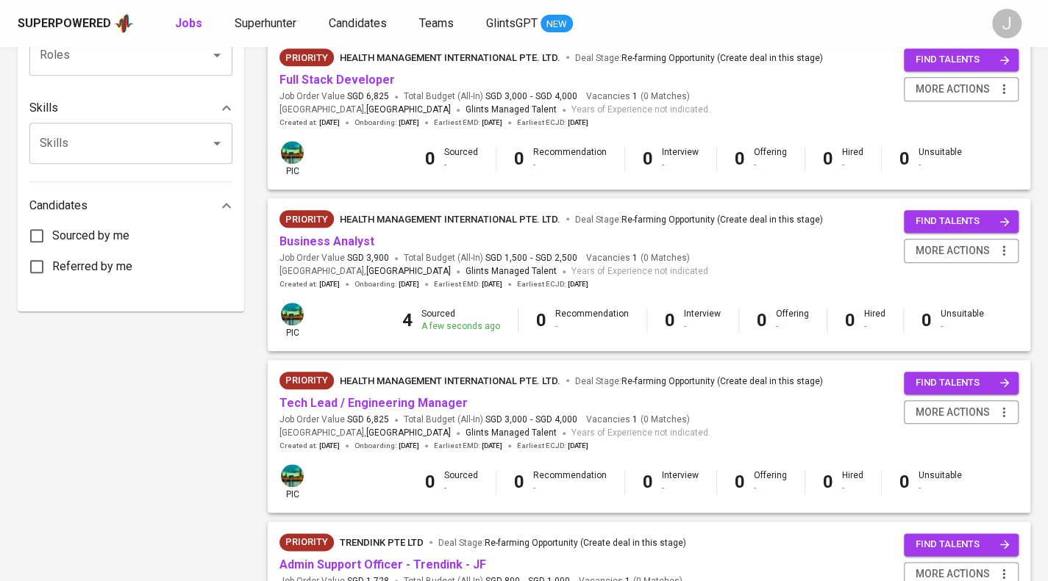
scroll to position [743, 0]
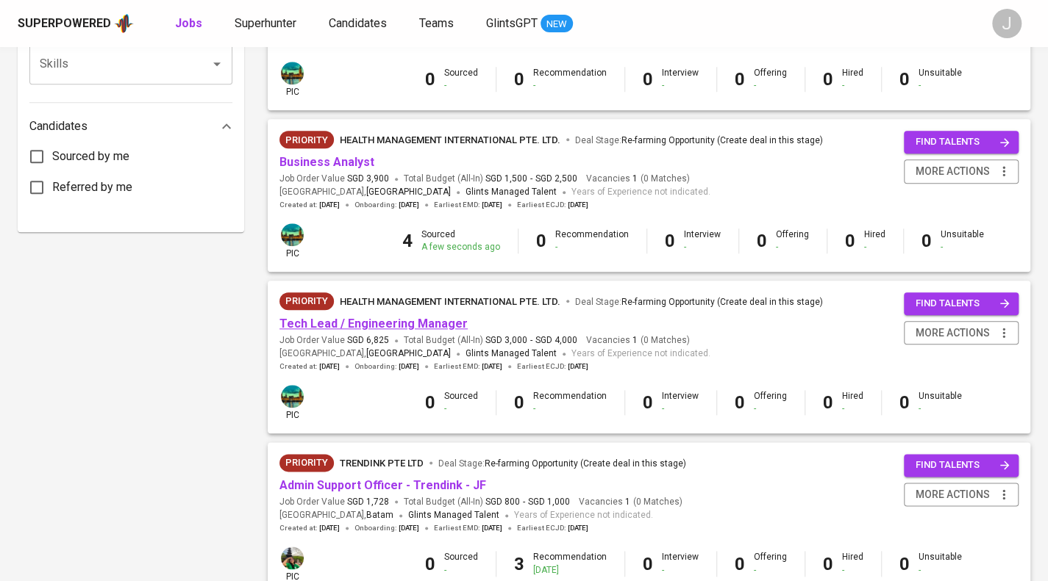
click at [396, 323] on link "Tech Lead / Engineering Manager" at bounding box center [373, 324] width 188 height 14
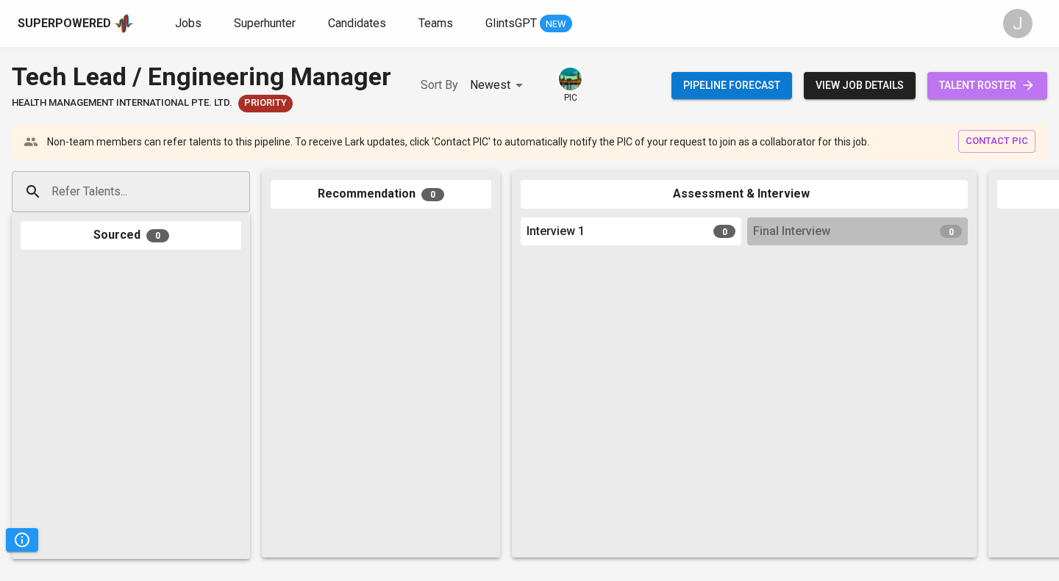
click at [1017, 92] on span "talent roster" at bounding box center [987, 85] width 96 height 18
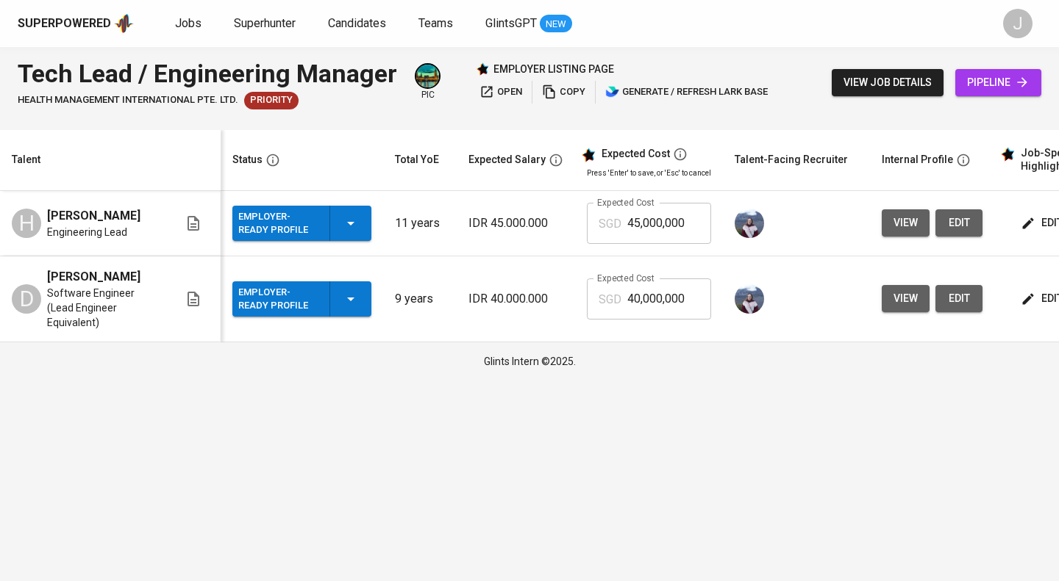
scroll to position [0, 200]
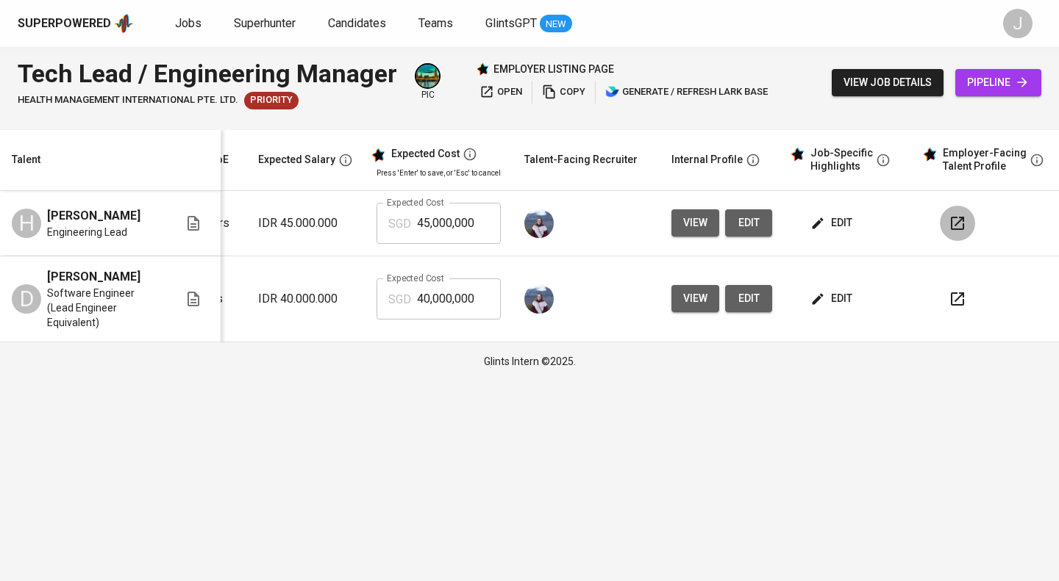
click at [948, 224] on icon "button" at bounding box center [957, 224] width 18 height 18
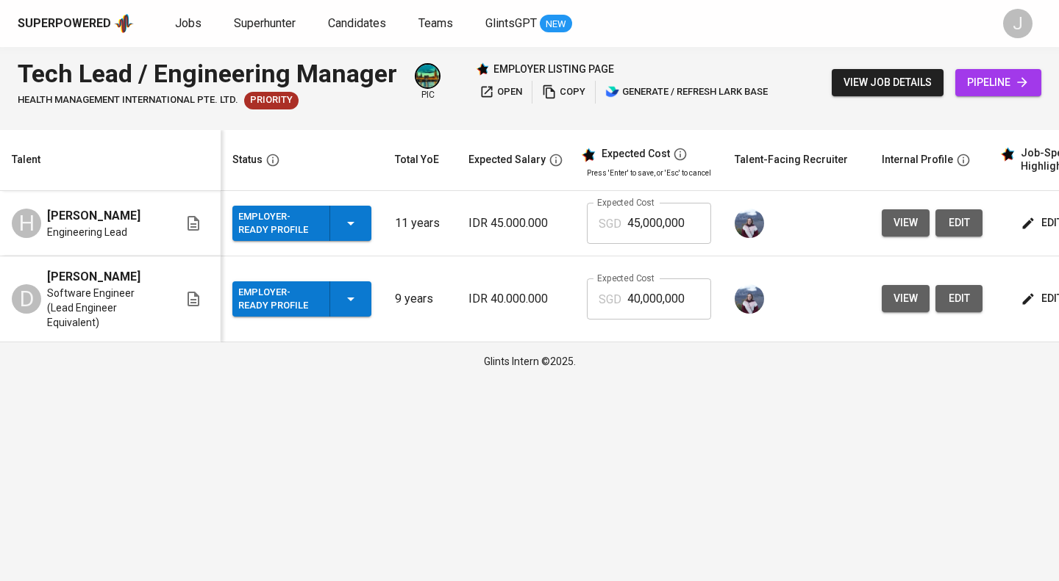
scroll to position [0, 200]
